Goal: Task Accomplishment & Management: Manage account settings

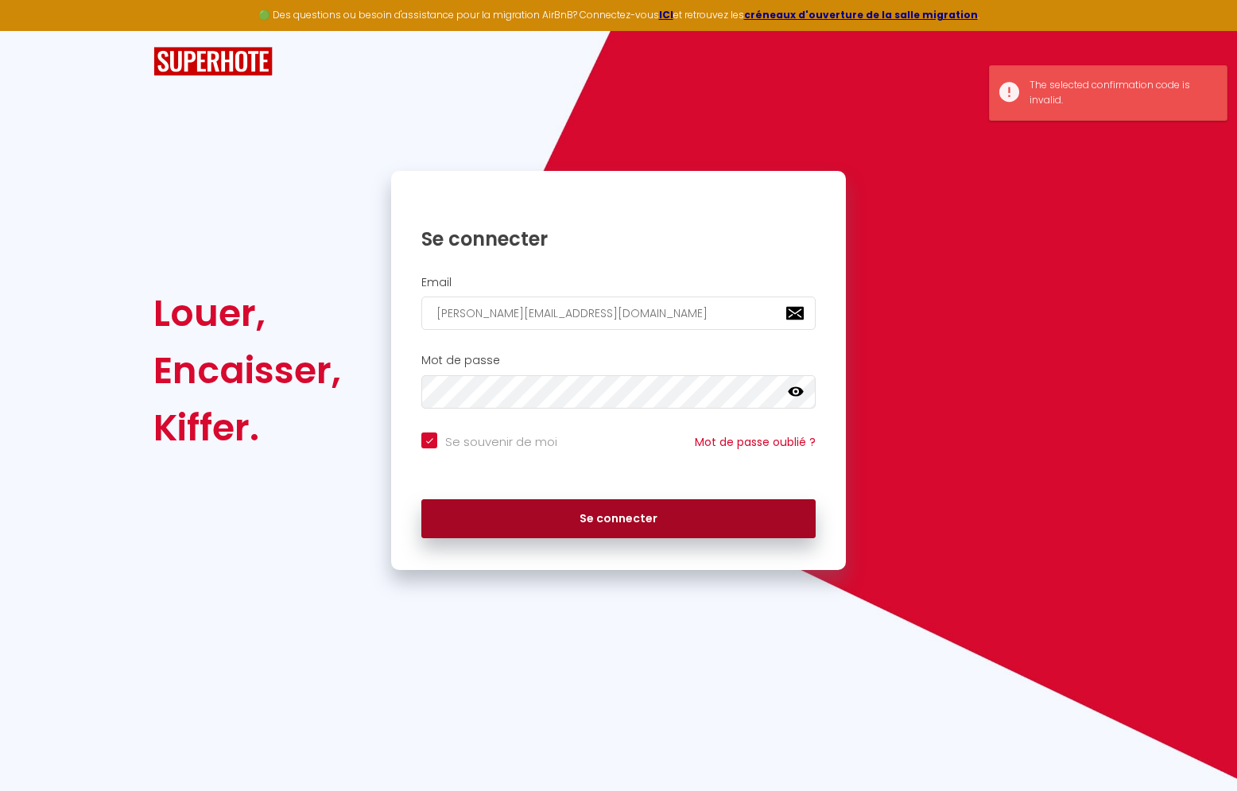
click at [565, 533] on button "Se connecter" at bounding box center [619, 519] width 394 height 40
checkbox input "true"
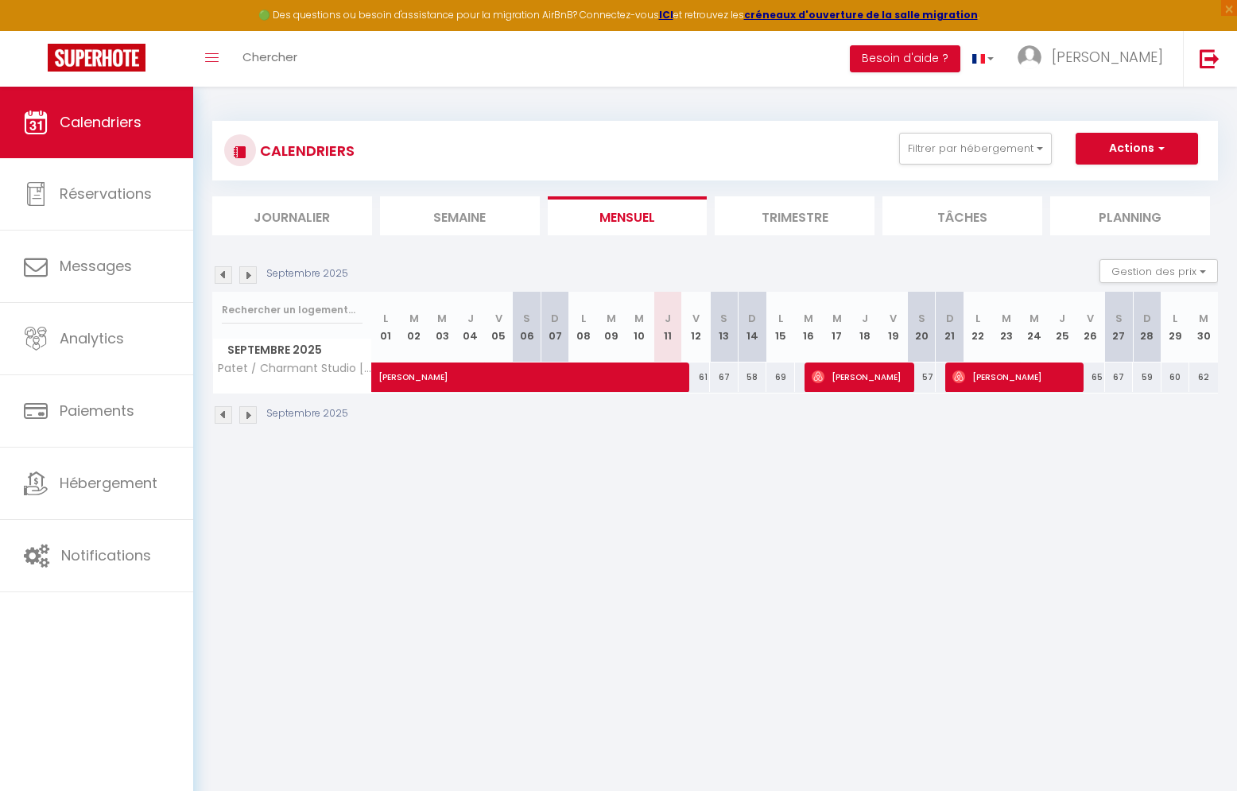
click at [771, 215] on li "Trimestre" at bounding box center [795, 215] width 160 height 39
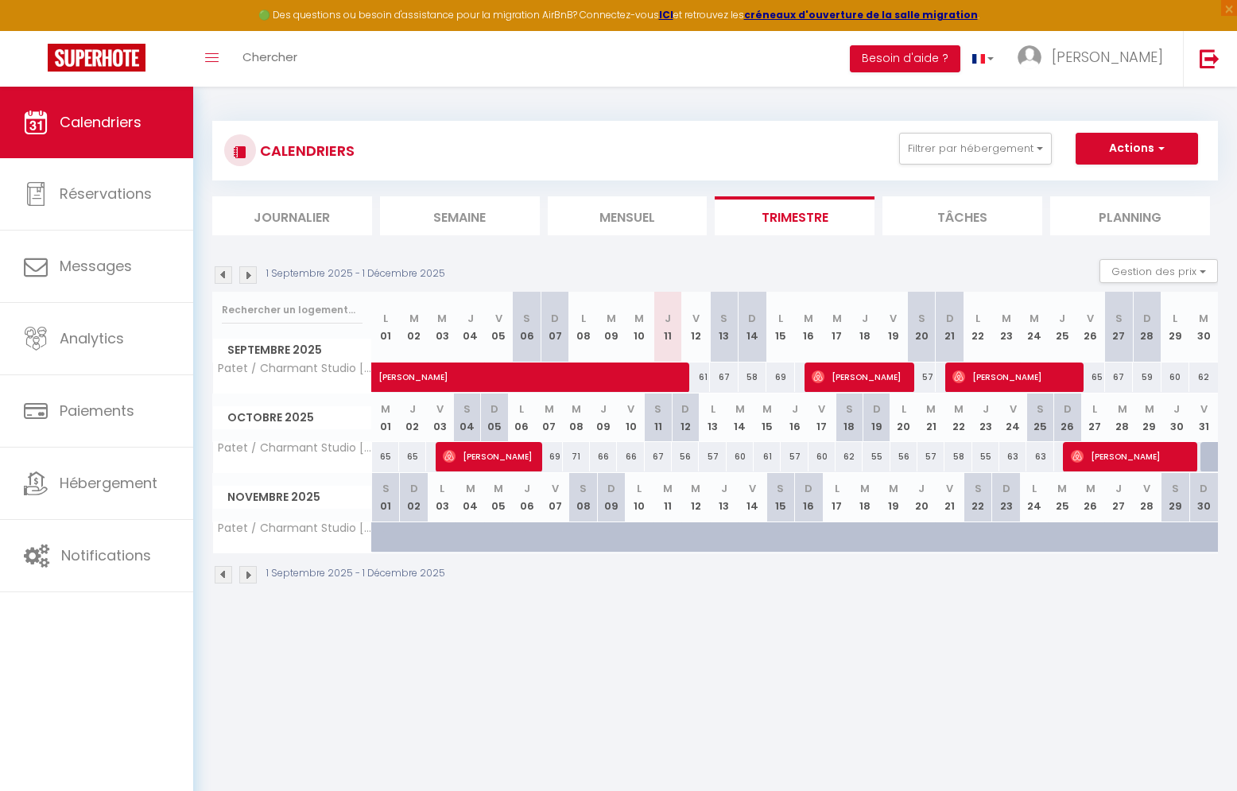
click at [1121, 461] on span "[PERSON_NAME]" at bounding box center [1131, 456] width 121 height 30
select select "OK"
select select "0"
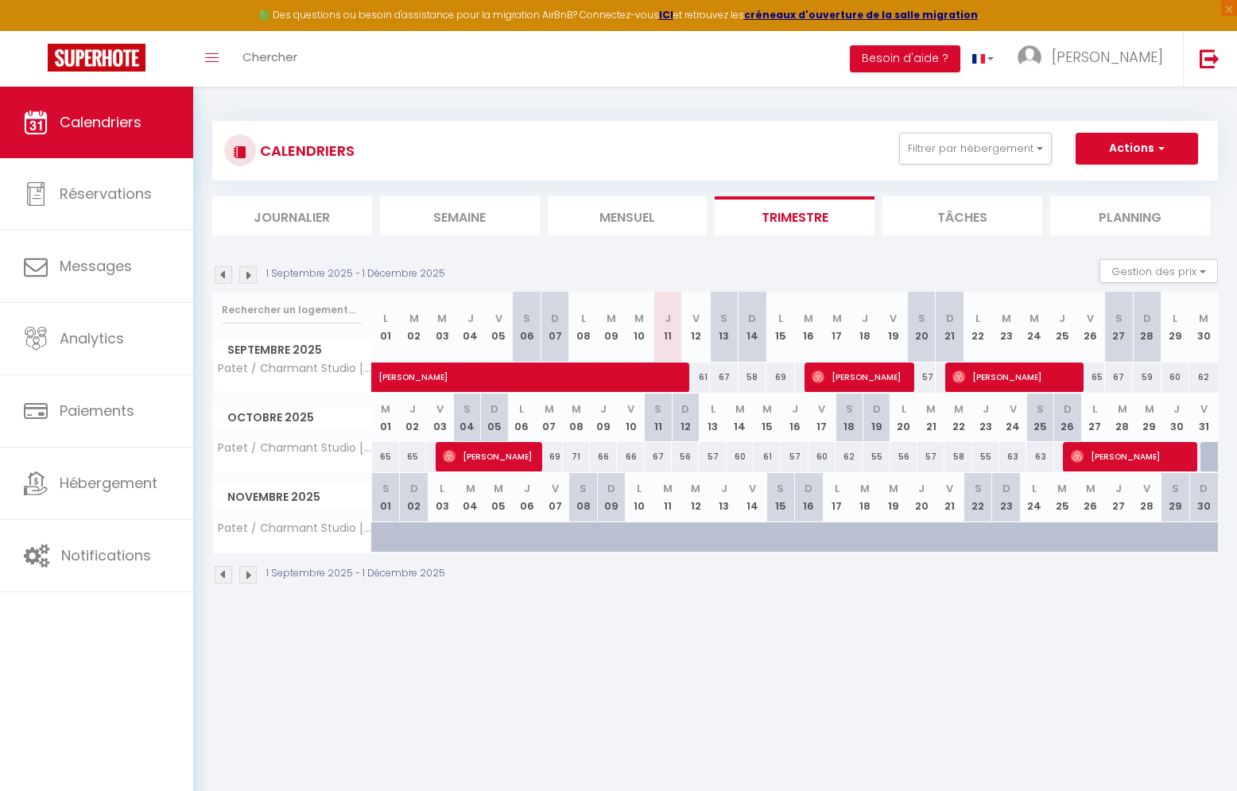
select select "1"
select select
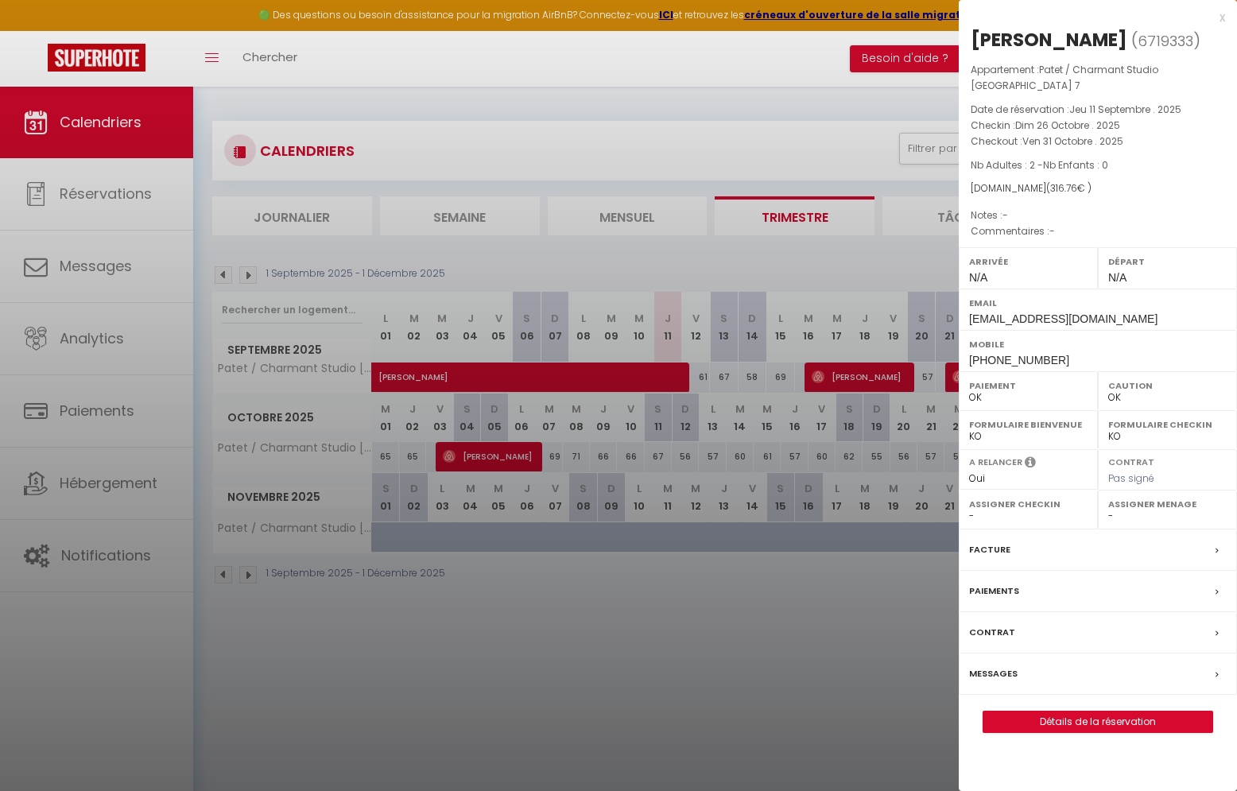
click at [715, 236] on div at bounding box center [618, 395] width 1237 height 791
